Goal: Navigation & Orientation: Understand site structure

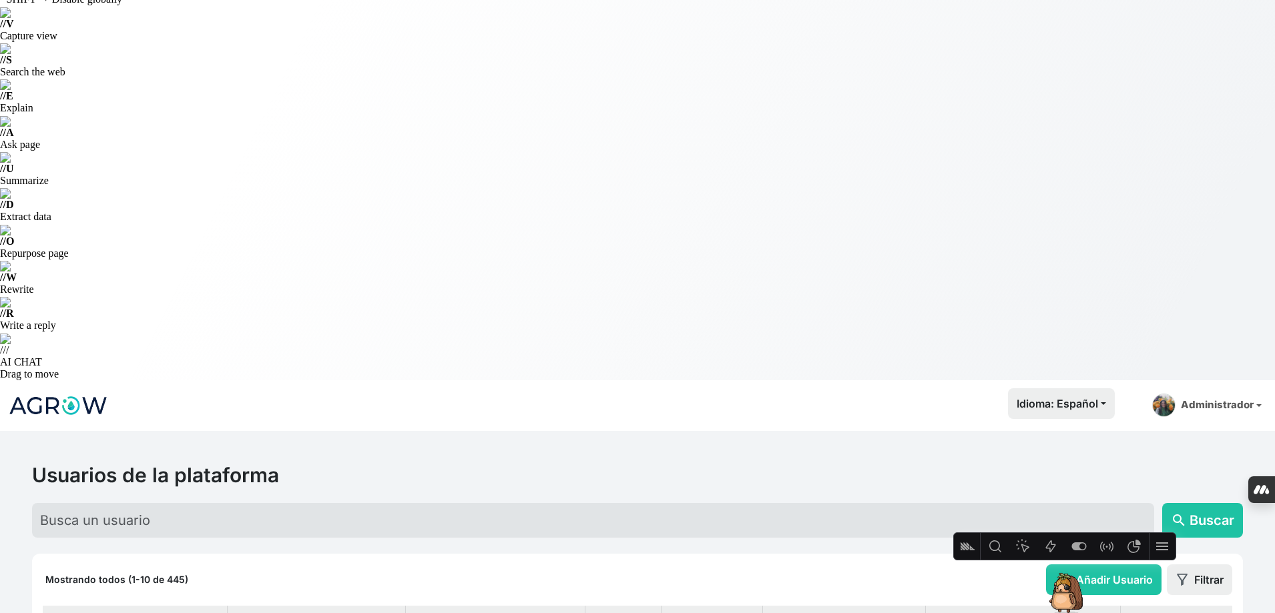
scroll to position [67, 0]
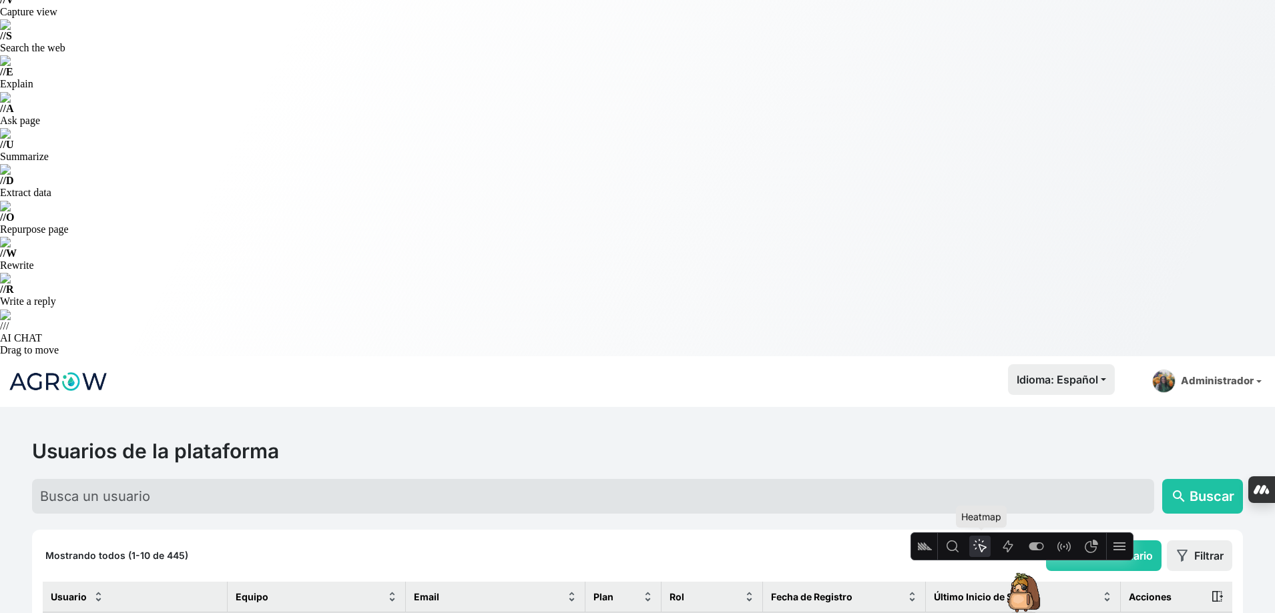
click at [992, 553] on div "Heatmap" at bounding box center [979, 546] width 27 height 27
click at [982, 551] on icon "Heatmap" at bounding box center [986, 547] width 16 height 16
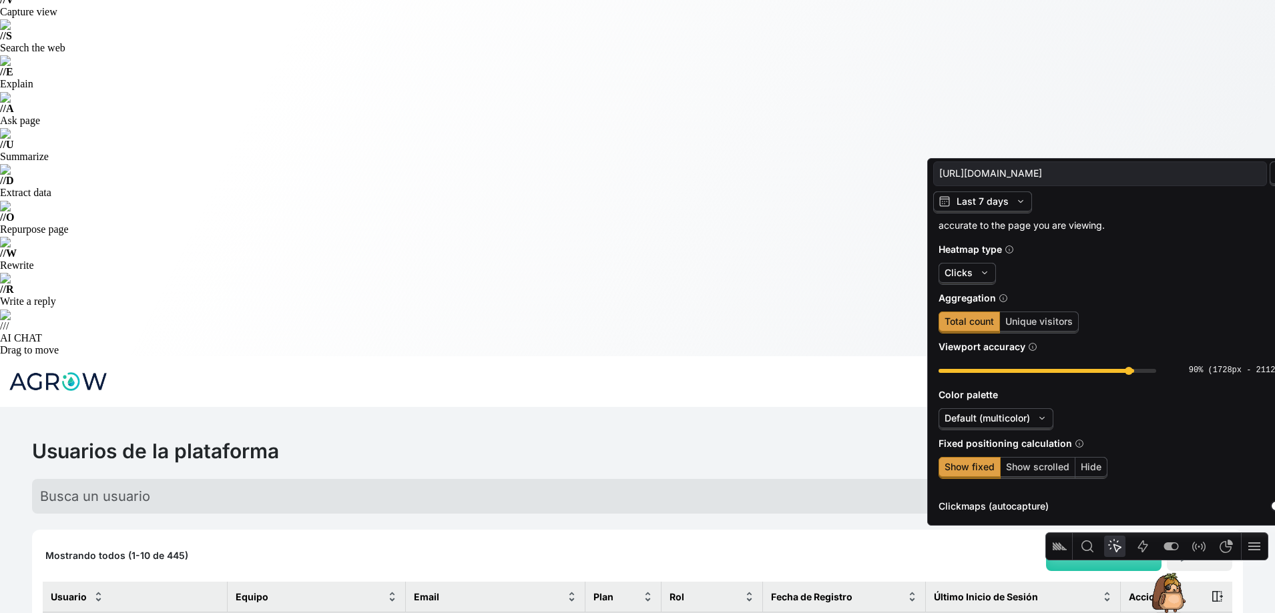
scroll to position [95, 0]
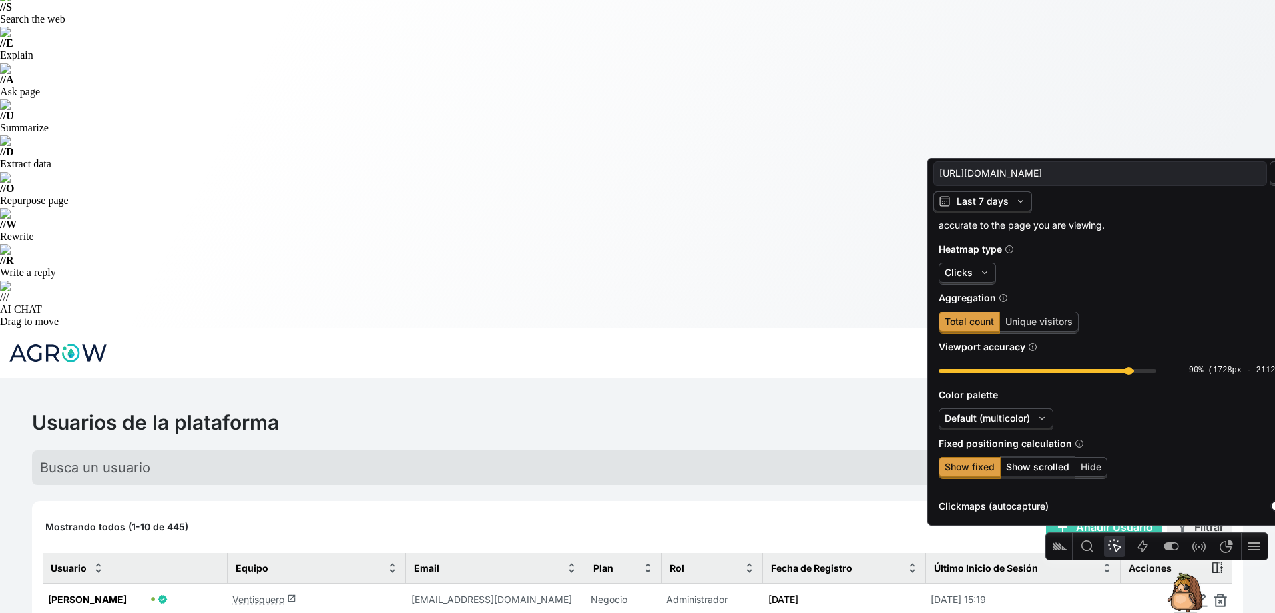
click at [1030, 472] on span "Show scrolled" at bounding box center [1037, 466] width 63 height 11
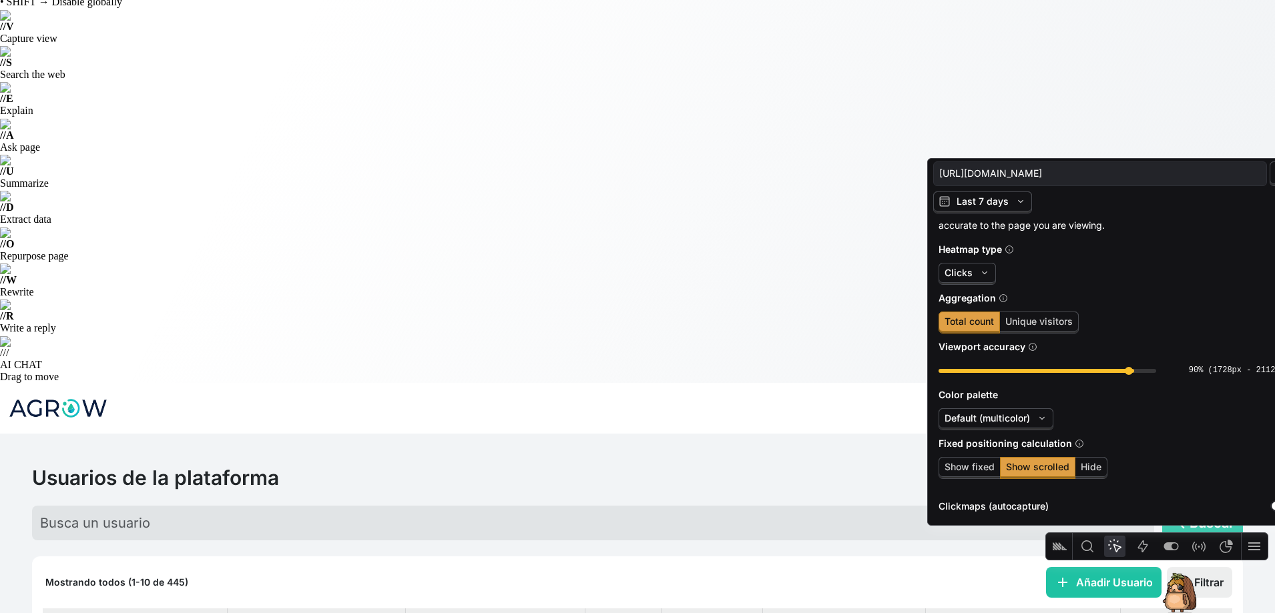
scroll to position [0, 0]
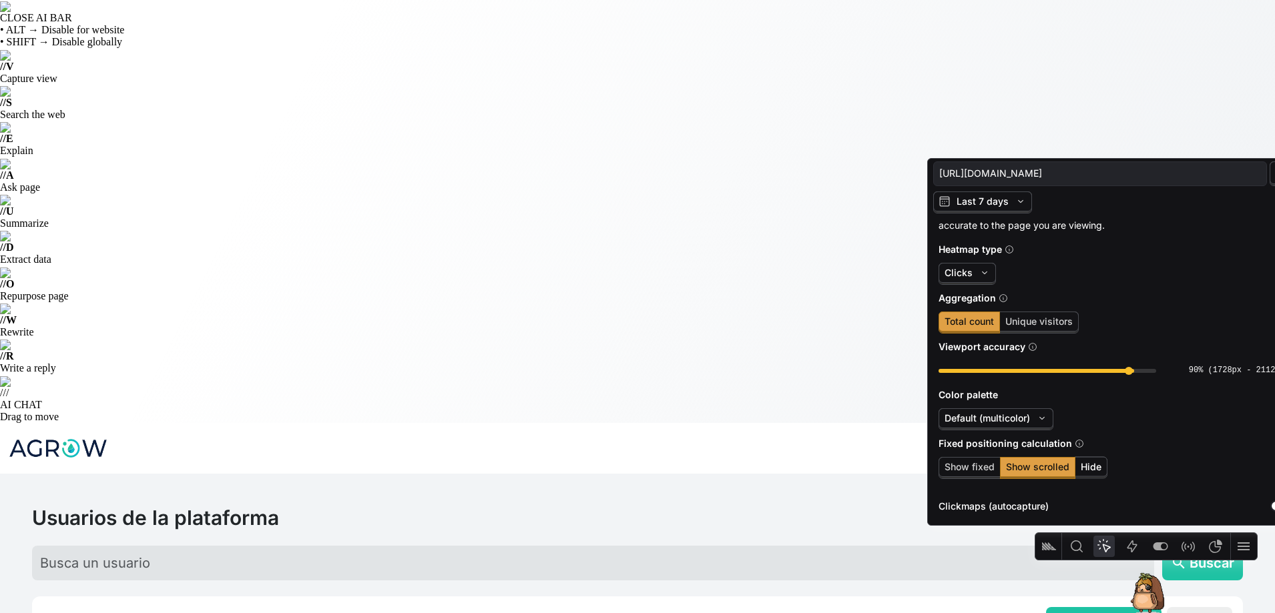
click at [1101, 473] on span "Hide" at bounding box center [1090, 467] width 33 height 22
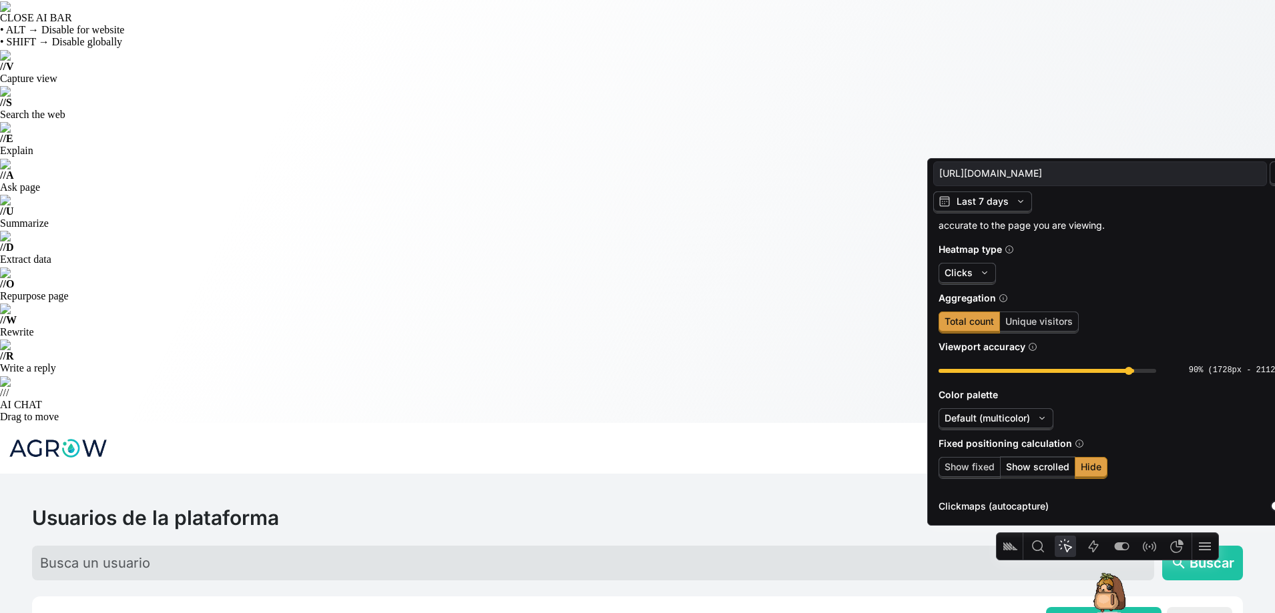
click at [1049, 473] on span "Show scrolled" at bounding box center [1037, 467] width 75 height 22
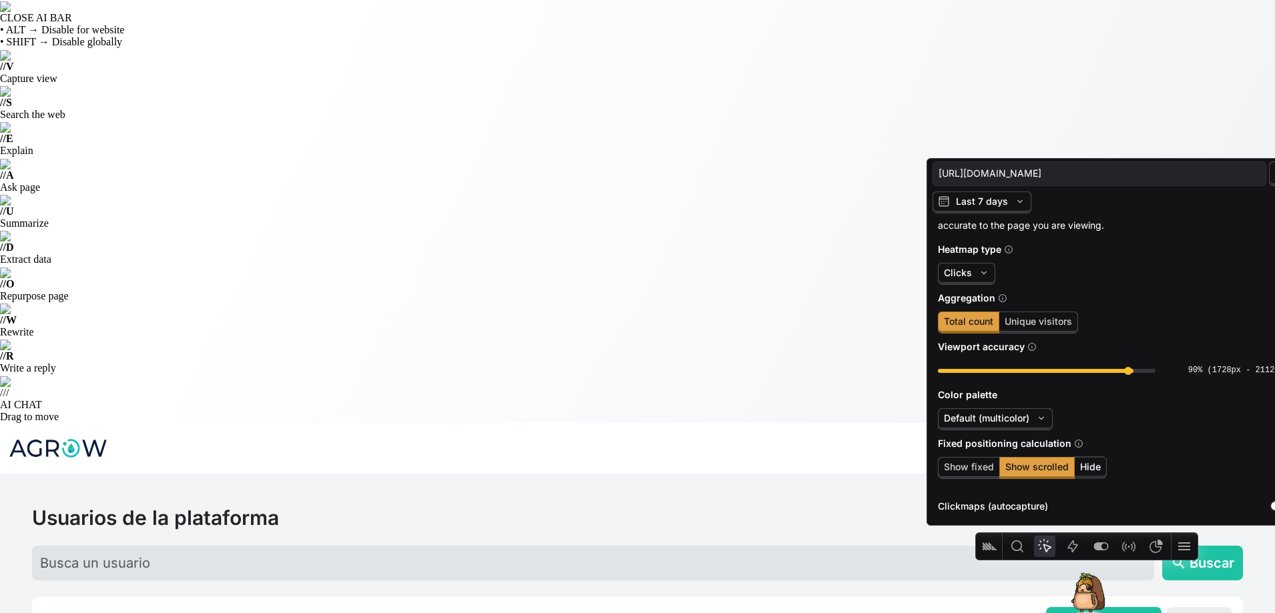
click at [1095, 464] on span "Hide" at bounding box center [1090, 466] width 21 height 11
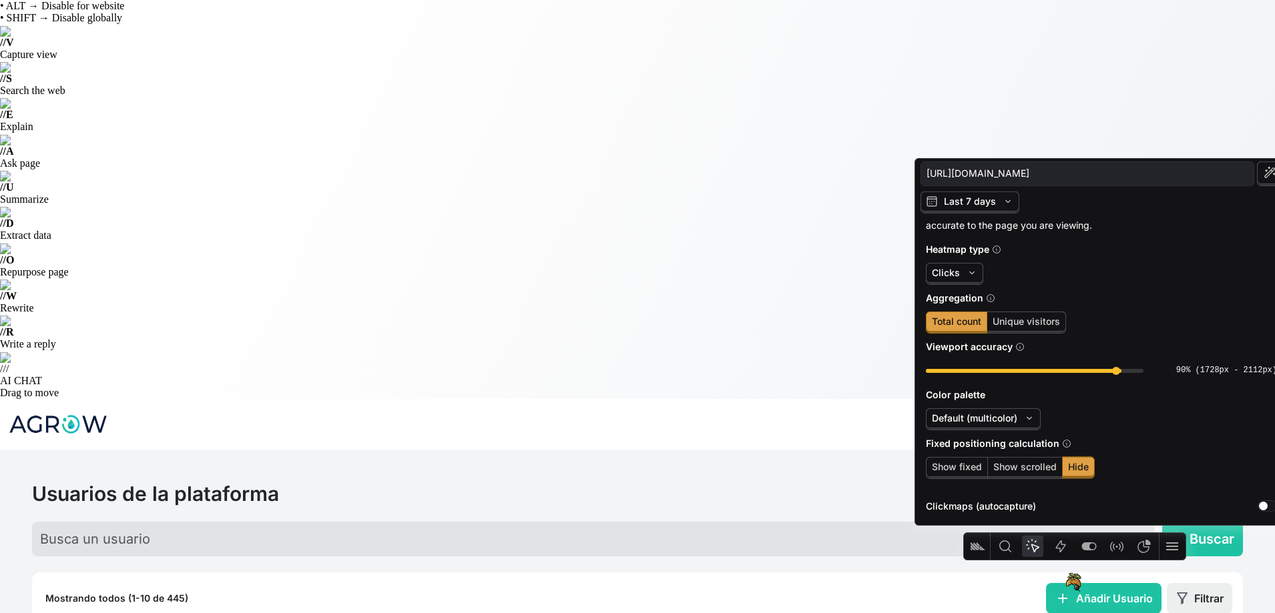
scroll to position [67, 0]
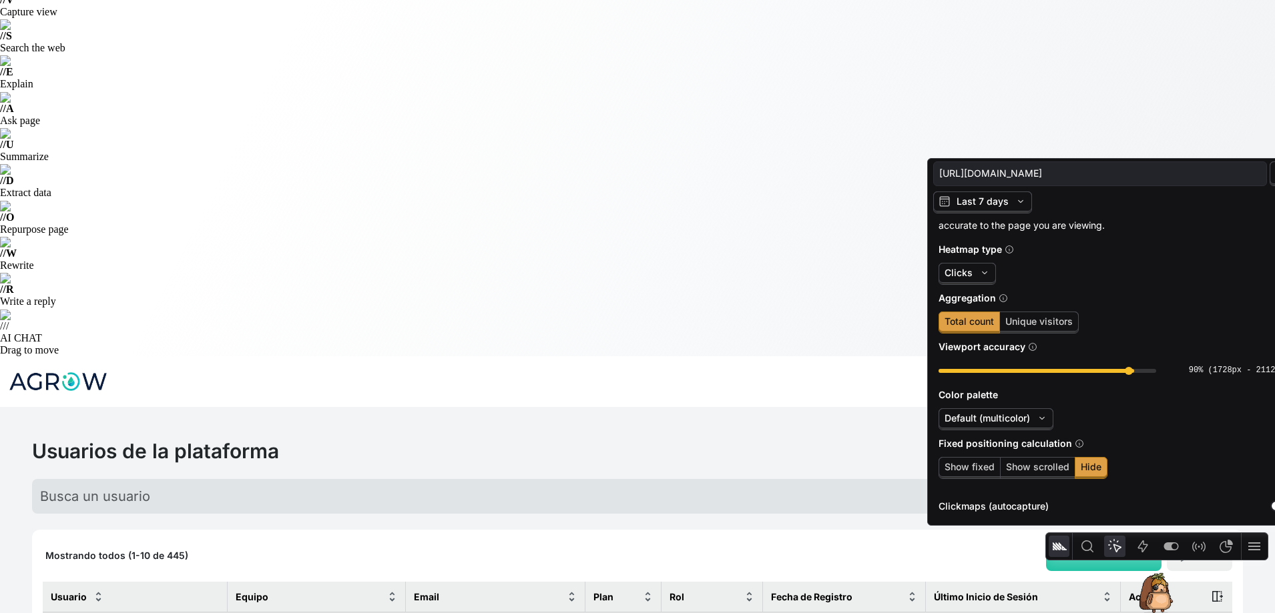
click at [1060, 547] on icon "Minimize" at bounding box center [1059, 547] width 16 height 16
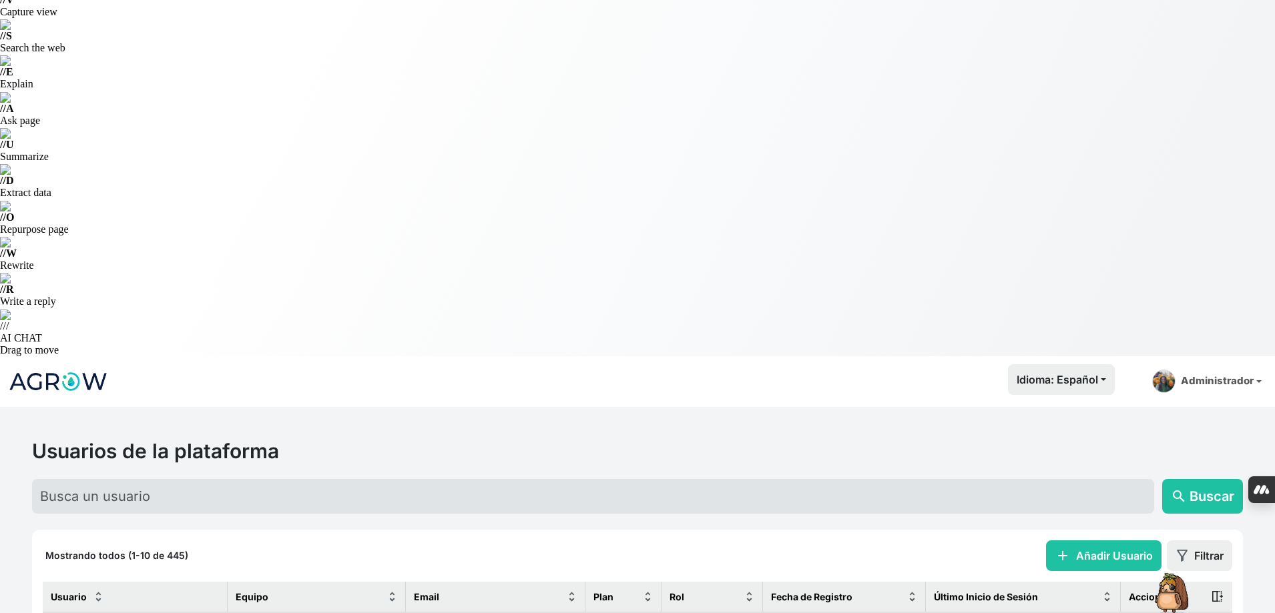
click at [1156, 595] on div at bounding box center [1162, 589] width 53 height 53
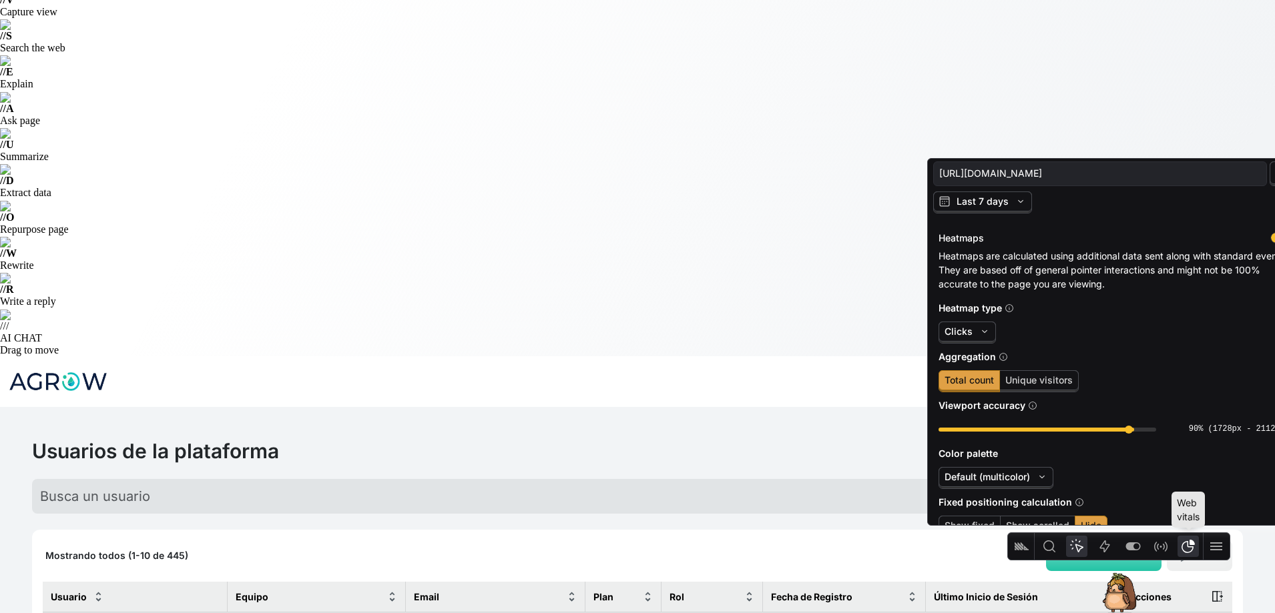
click at [1188, 548] on icon "Web vitals" at bounding box center [1188, 547] width 16 height 16
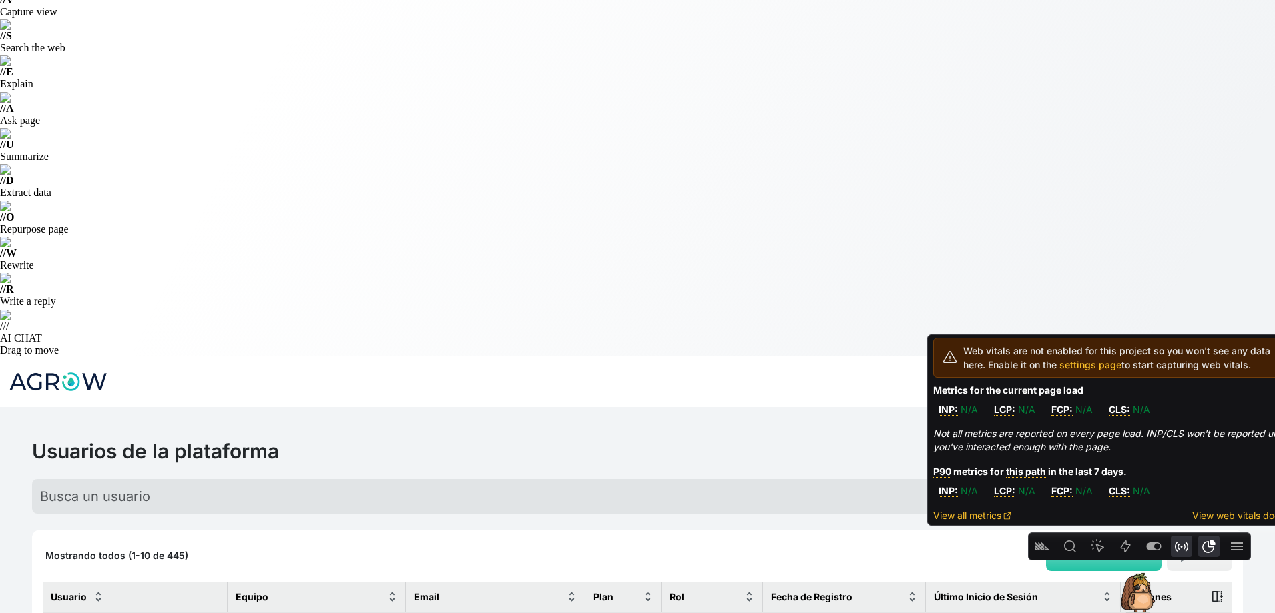
click at [1179, 553] on icon "Event debugger" at bounding box center [1181, 547] width 16 height 16
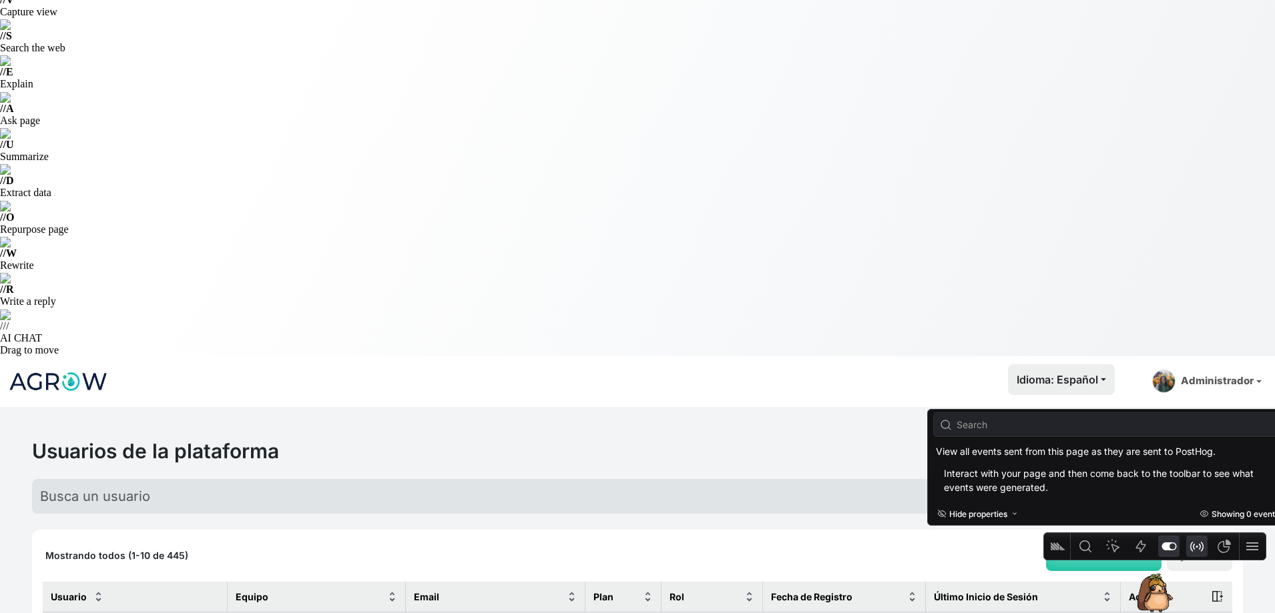
click at [1175, 549] on icon "Feature flags" at bounding box center [1169, 547] width 16 height 16
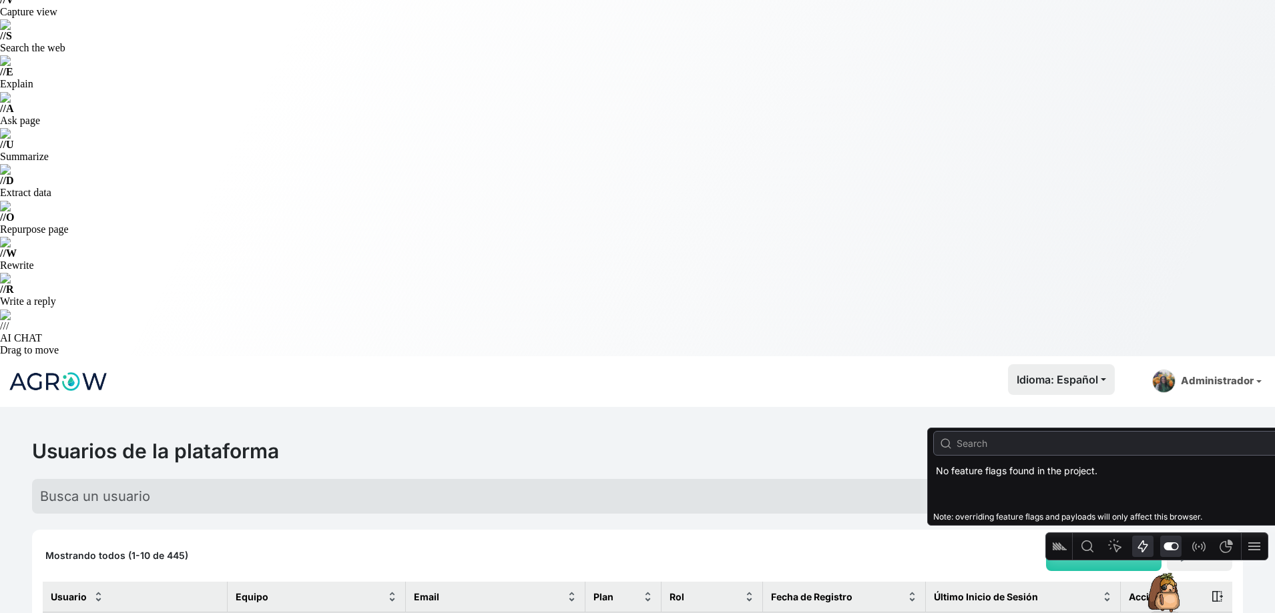
click at [1139, 558] on div "Actions" at bounding box center [1142, 546] width 27 height 27
click at [1140, 553] on icon "Actions" at bounding box center [1142, 547] width 16 height 16
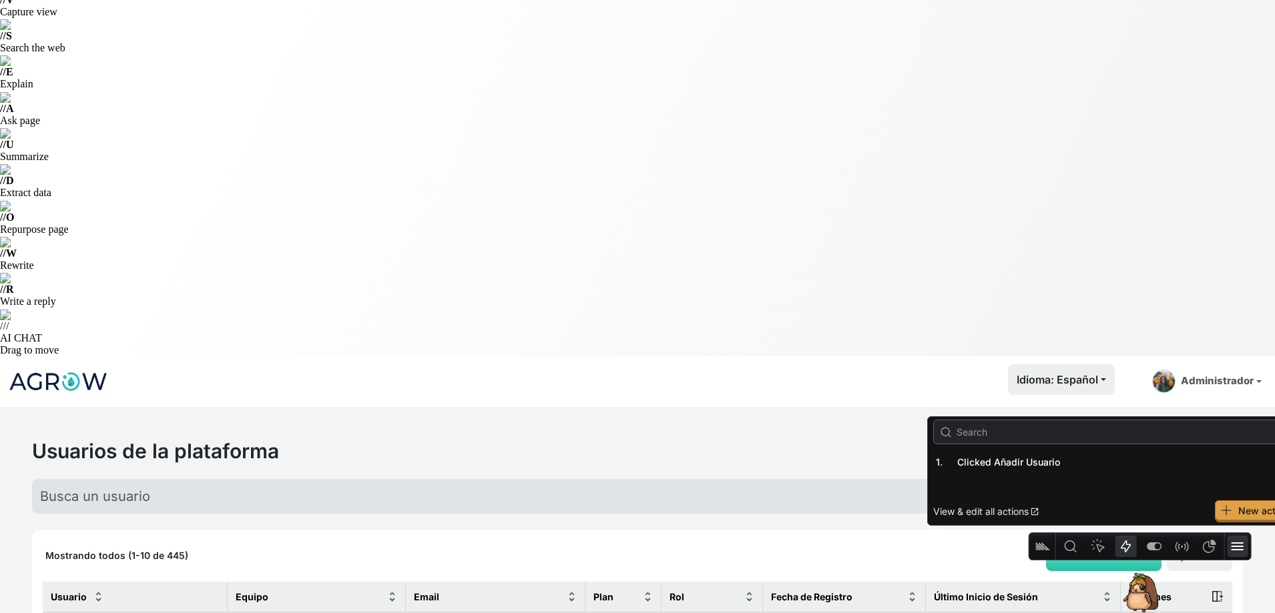
click at [1233, 539] on icon at bounding box center [1237, 547] width 16 height 16
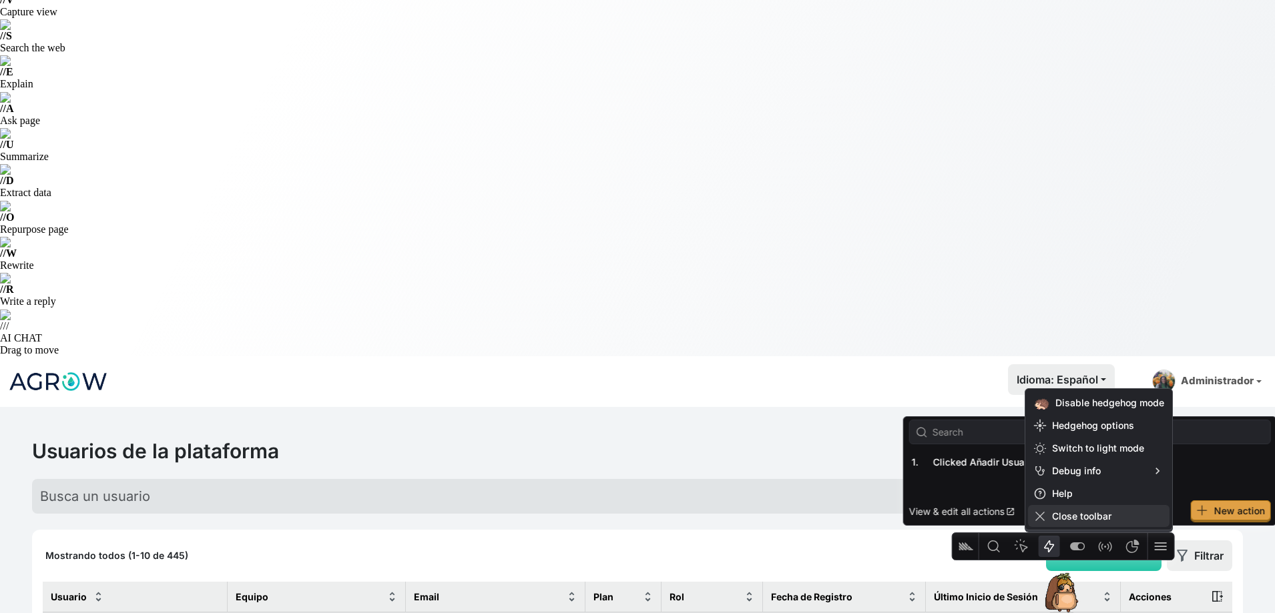
click at [1106, 515] on span "Close toolbar" at bounding box center [1108, 516] width 112 height 11
